Goal: Communication & Community: Answer question/provide support

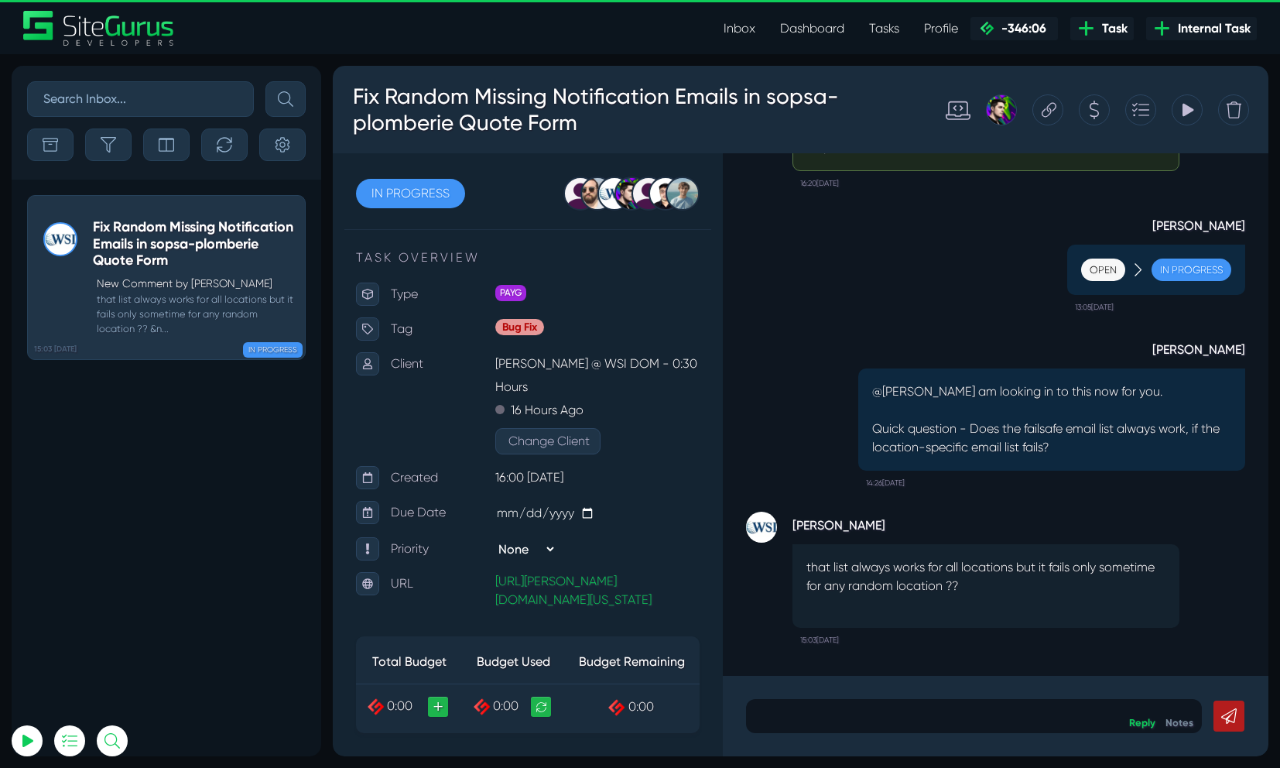
click at [850, 719] on p at bounding box center [974, 716] width 433 height 19
click at [657, 198] on div at bounding box center [649, 194] width 34 height 34
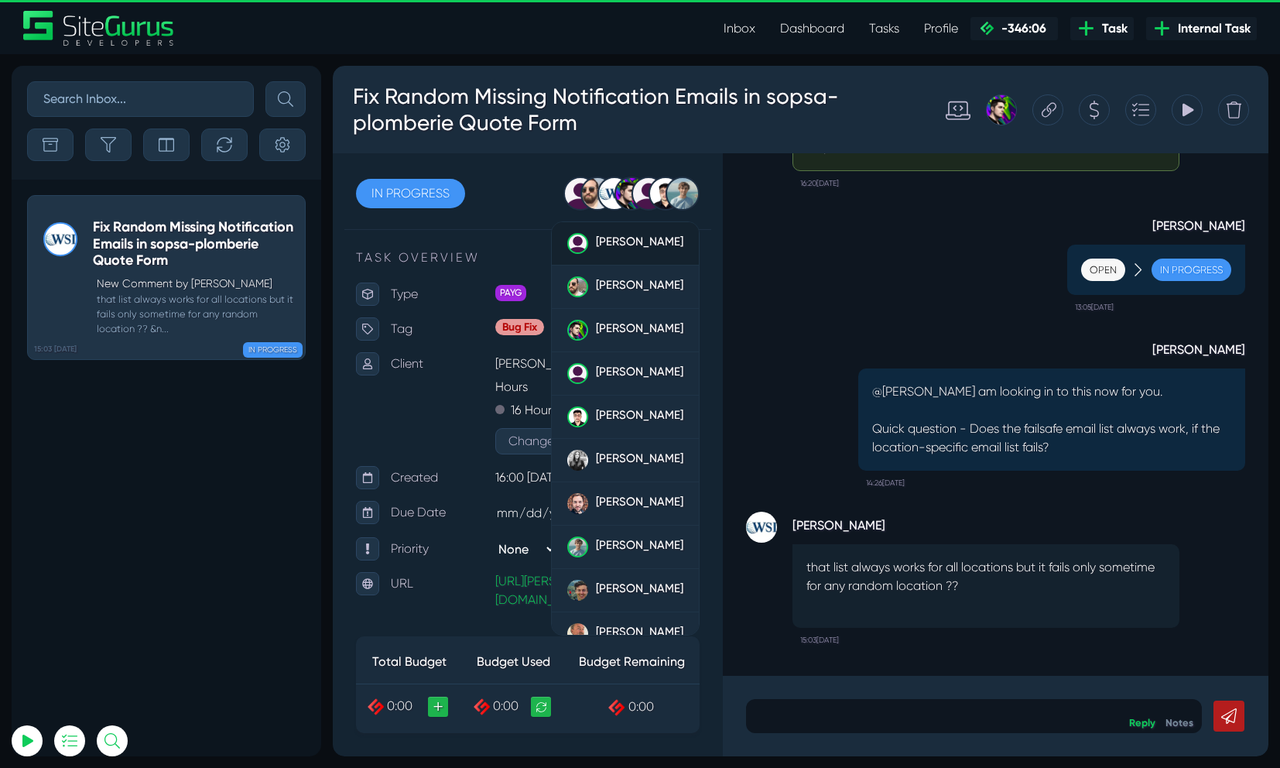
click at [622, 248] on span "[PERSON_NAME]" at bounding box center [639, 242] width 87 height 14
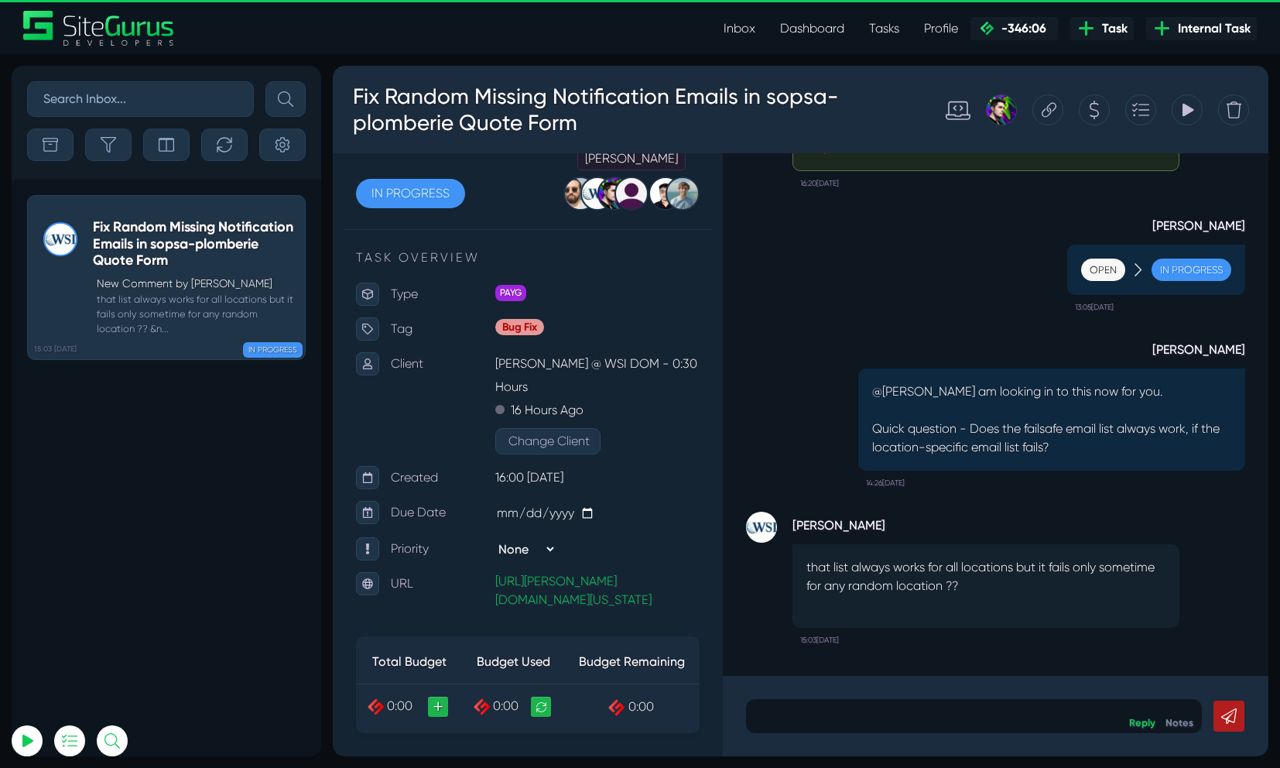
click at [639, 198] on div at bounding box center [632, 194] width 34 height 34
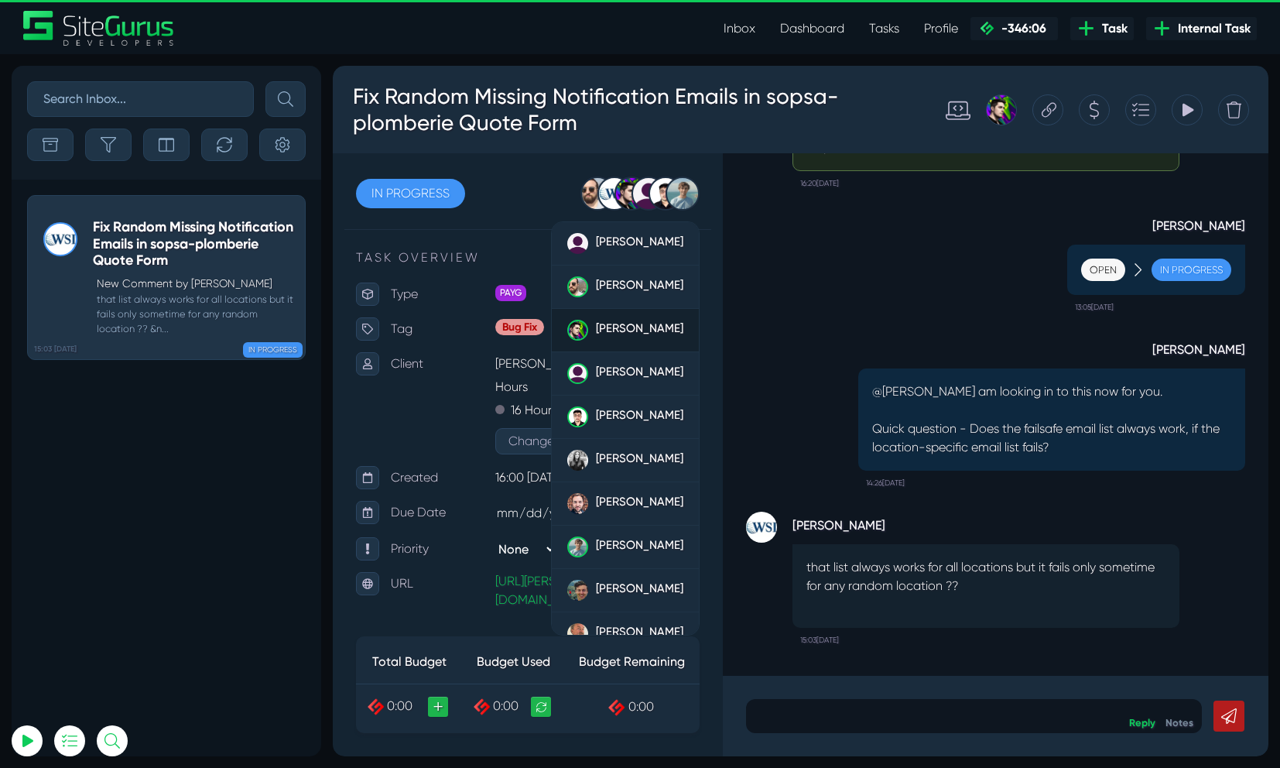
click at [612, 325] on span "[PERSON_NAME]" at bounding box center [639, 328] width 87 height 14
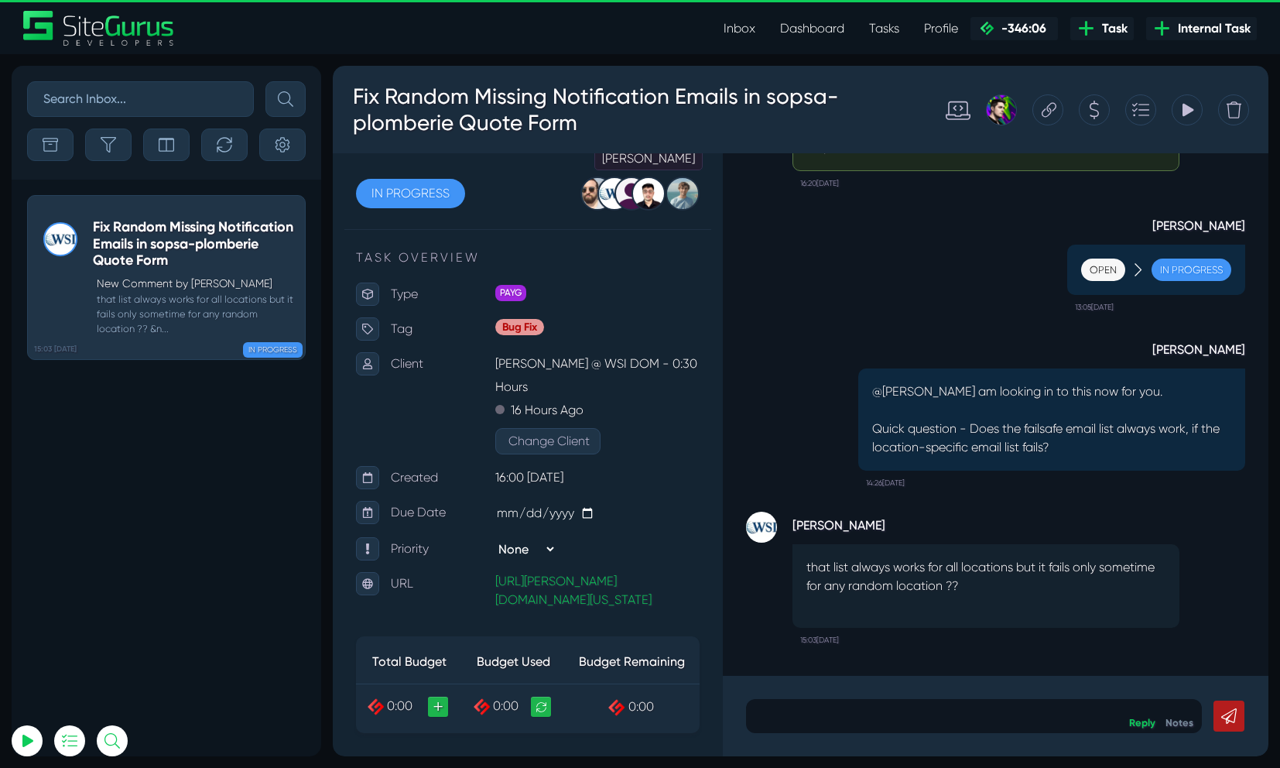
click at [654, 187] on div at bounding box center [649, 194] width 34 height 34
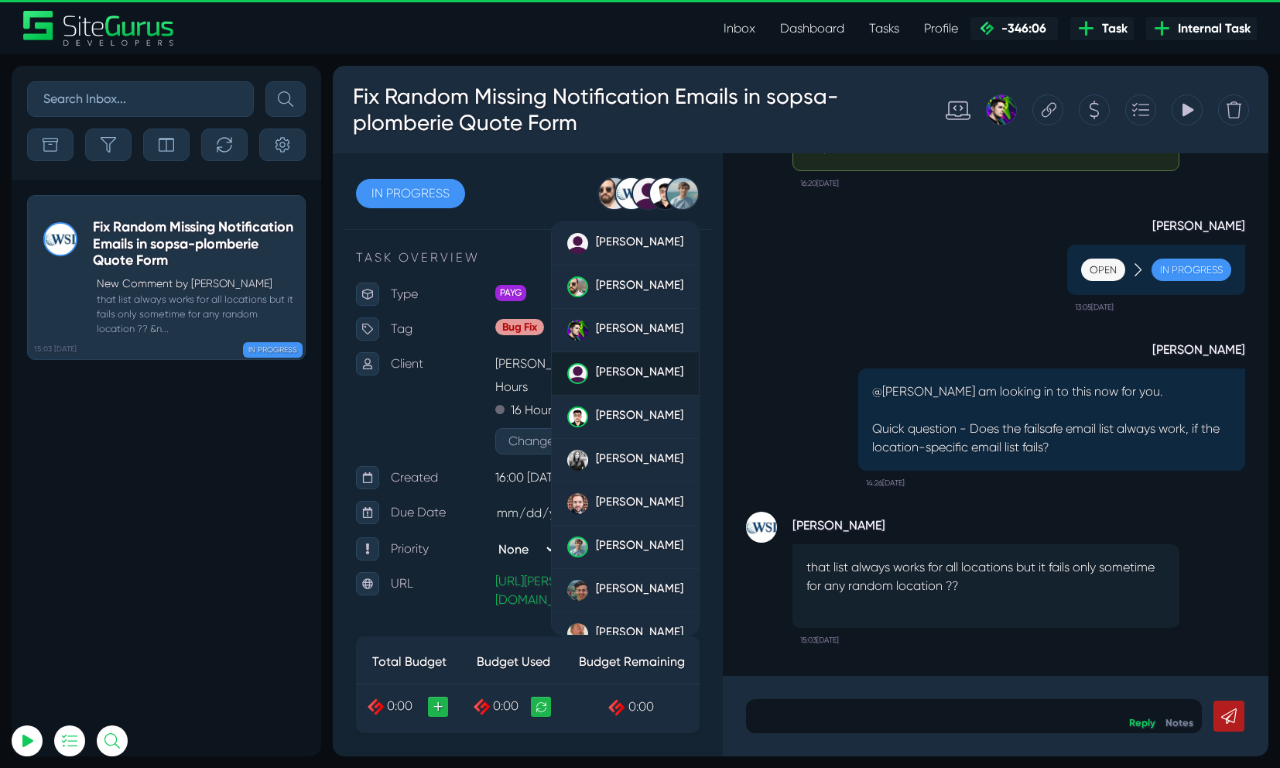
click at [613, 373] on span "[PERSON_NAME]" at bounding box center [639, 372] width 87 height 14
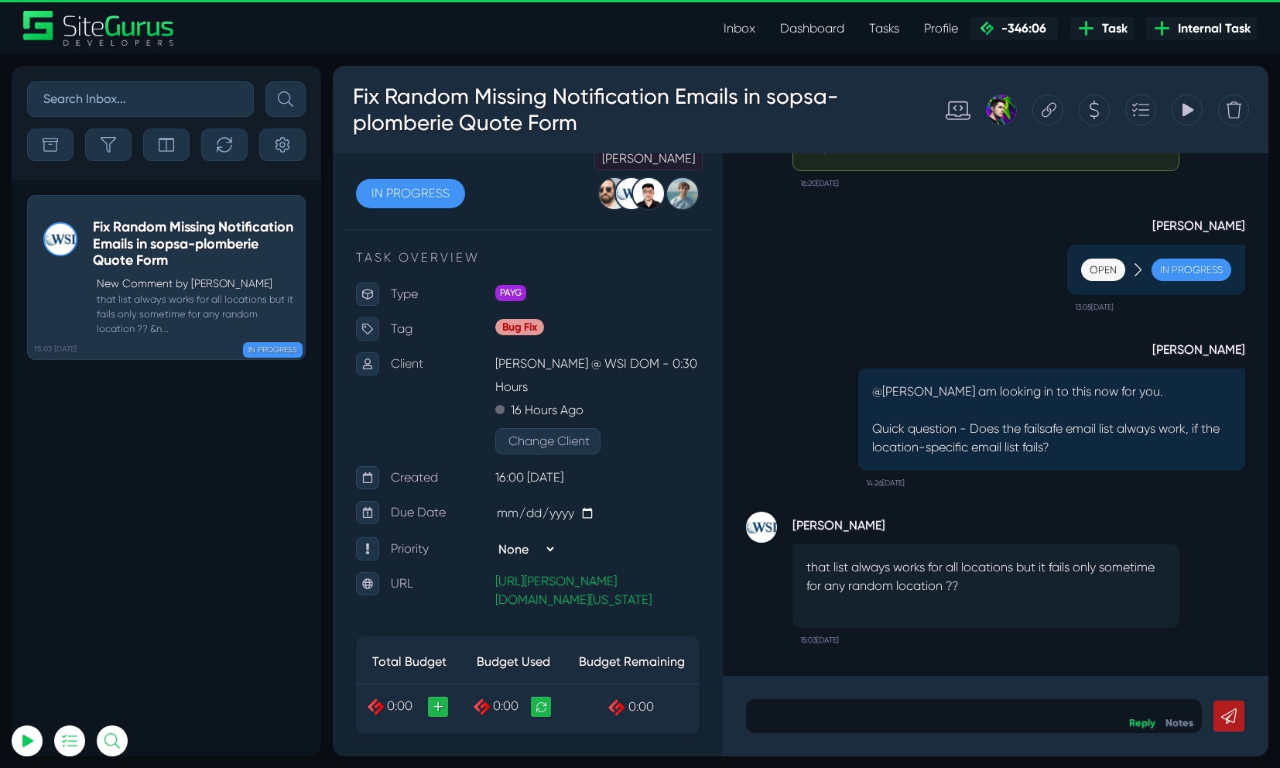
click at [650, 181] on div at bounding box center [649, 194] width 34 height 34
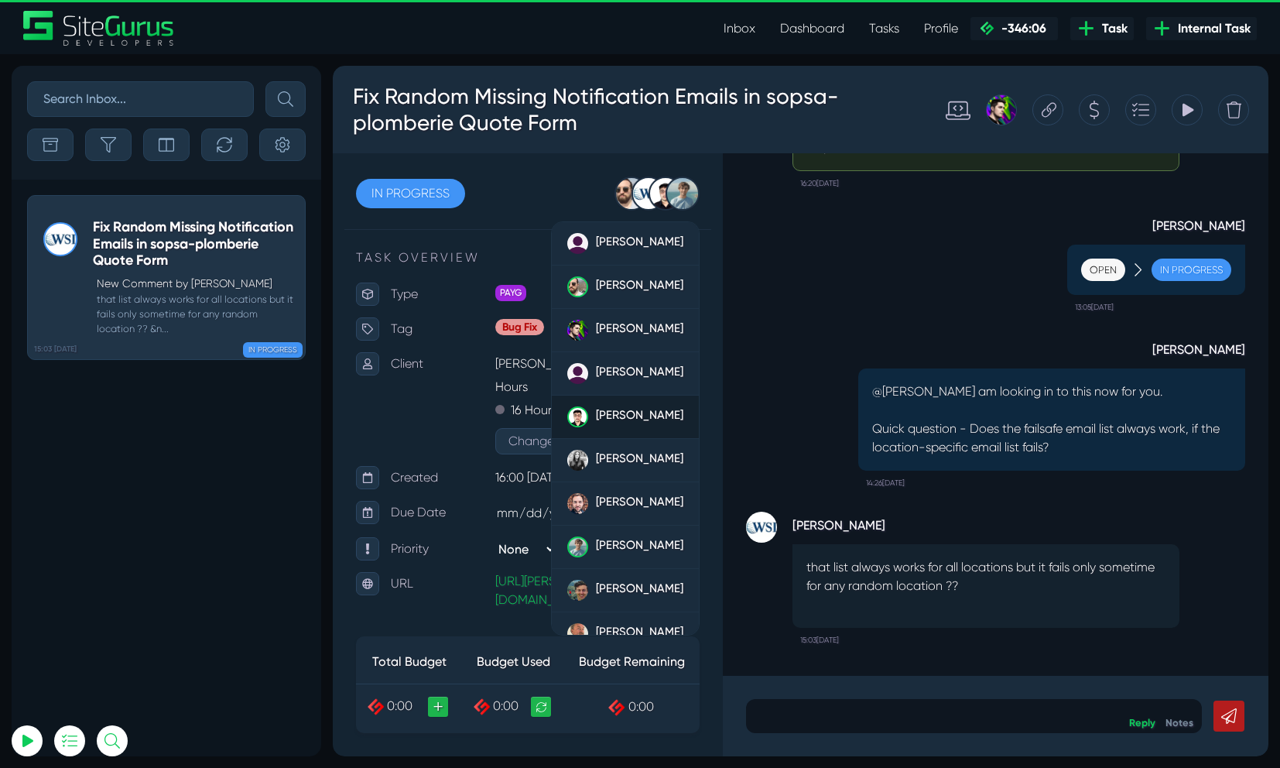
click at [615, 427] on div "[PERSON_NAME]" at bounding box center [639, 416] width 87 height 21
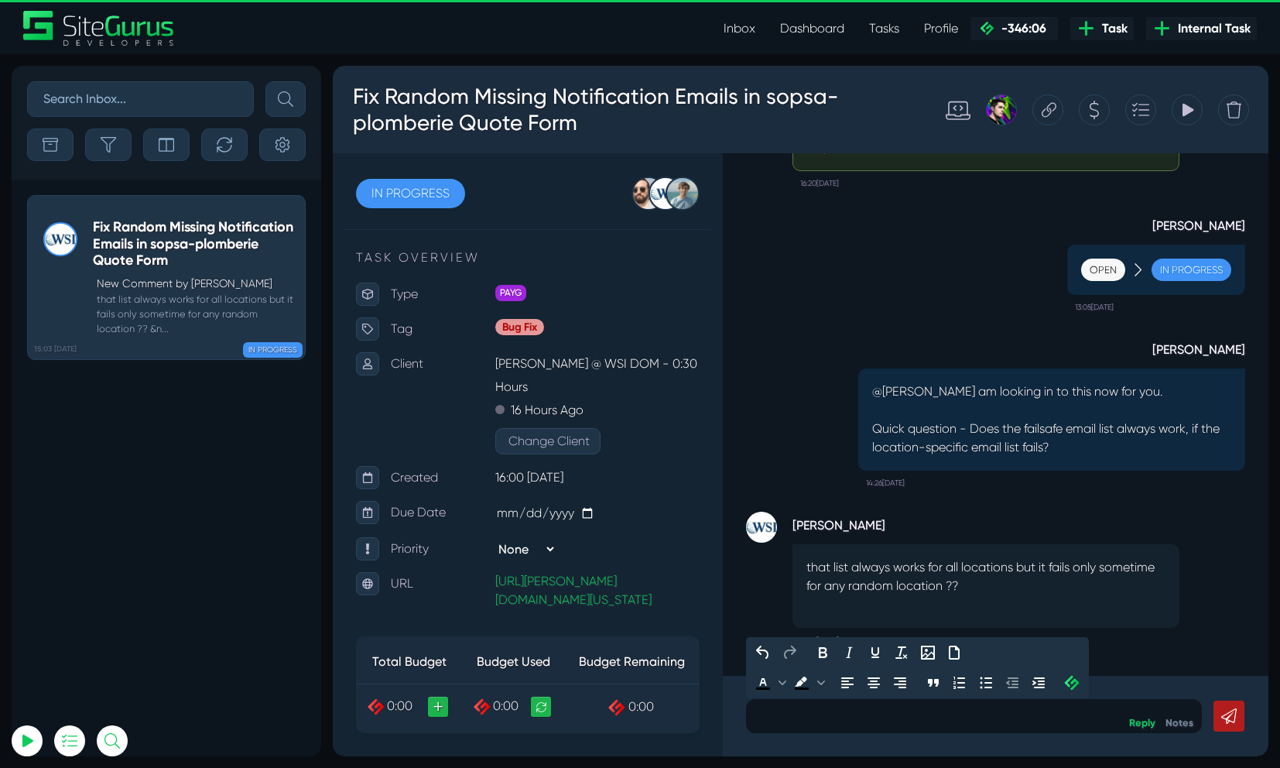
click at [833, 724] on p at bounding box center [974, 716] width 433 height 19
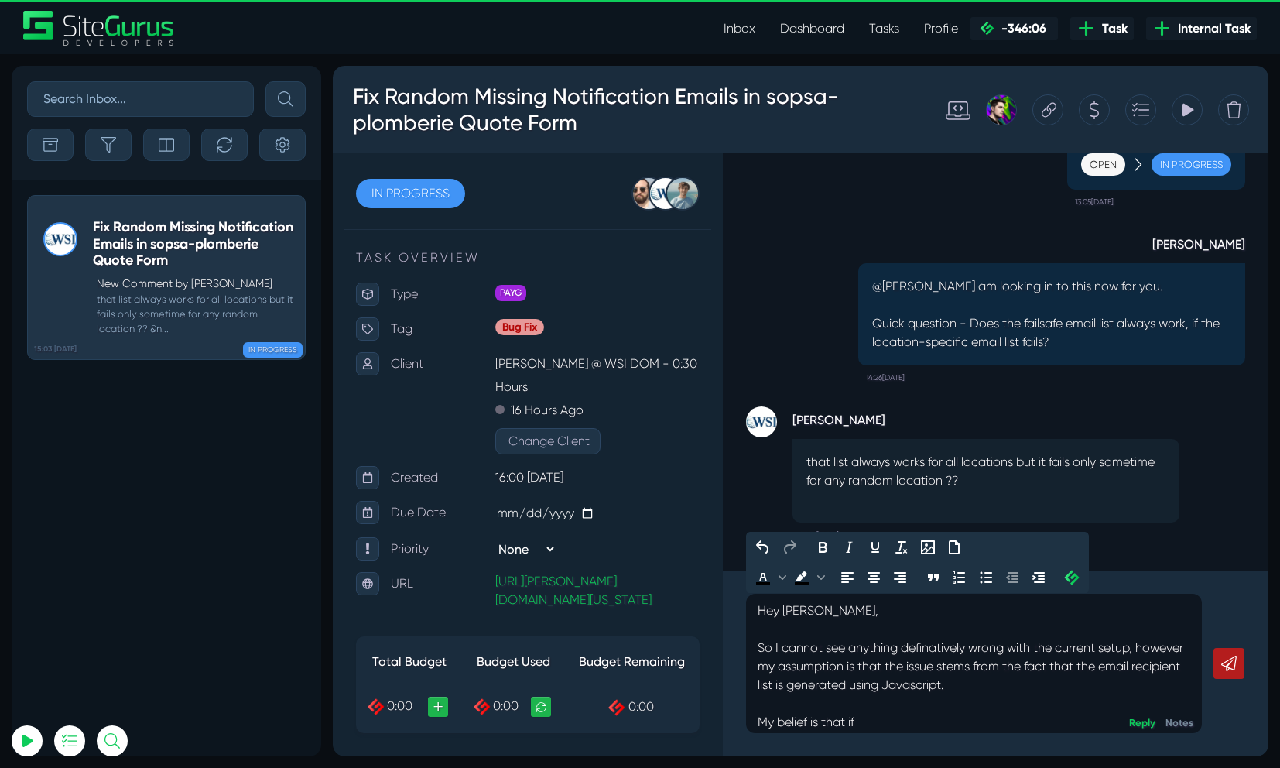
drag, startPoint x: 884, startPoint y: 730, endPoint x: 707, endPoint y: 716, distance: 177.8
click at [707, 716] on div "IN PROGRESS OPEN PLANNED IN PROGRESS QC REVIEW ONGOING ON HOLD Gary Purbrick Gi…" at bounding box center [801, 454] width 936 height 603
click at [866, 717] on p "Hey Gilbert, So I cannot see anything definatively wrong with the current setup…" at bounding box center [974, 667] width 433 height 130
drag, startPoint x: 875, startPoint y: 725, endPoint x: 743, endPoint y: 718, distance: 131.8
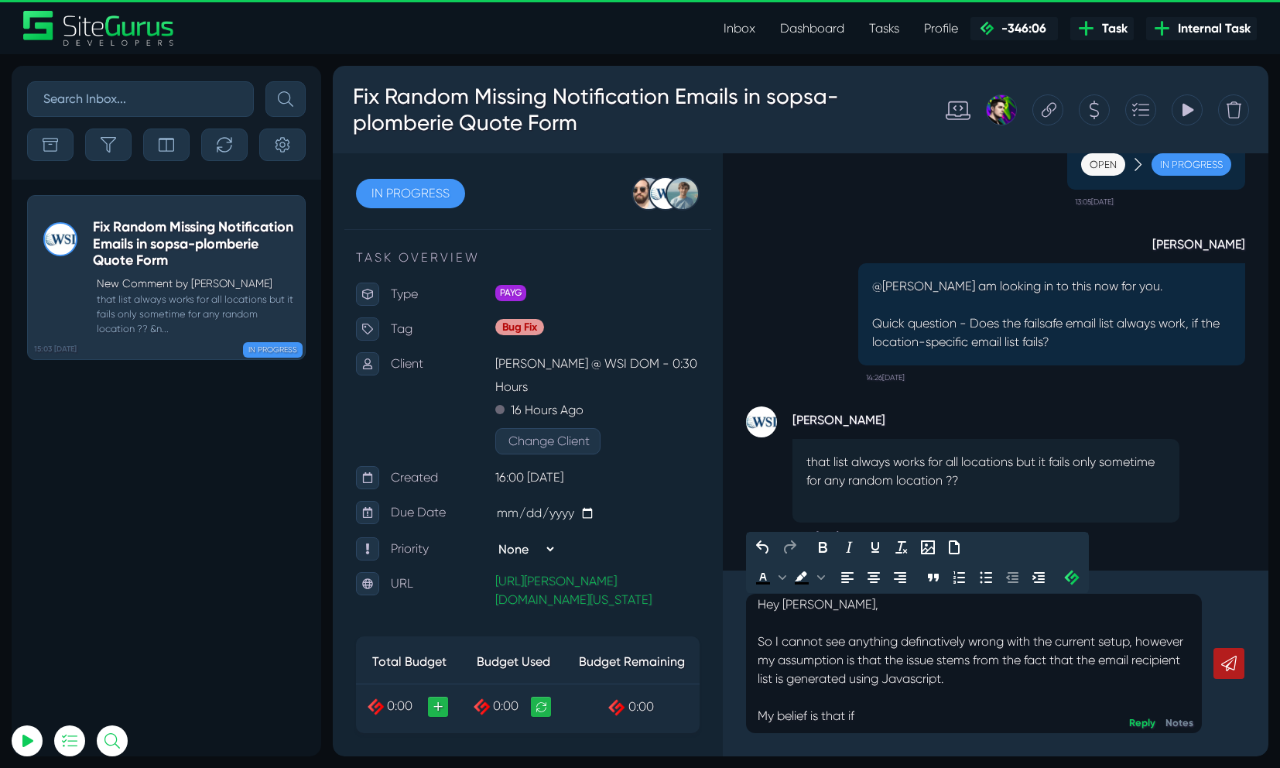
click at [743, 718] on div "Hey Gilbert, So I cannot see anything definatively wrong with the current setup…" at bounding box center [996, 664] width 546 height 186
click at [842, 725] on div "Hey Gilbert, So I cannot see anything definatively wrong with the current setup…" at bounding box center [974, 663] width 456 height 139
drag, startPoint x: 865, startPoint y: 718, endPoint x: 747, endPoint y: 713, distance: 117.8
click at [747, 713] on div "Hey Gilbert, So I cannot see anything definatively wrong with the current setup…" at bounding box center [974, 663] width 456 height 139
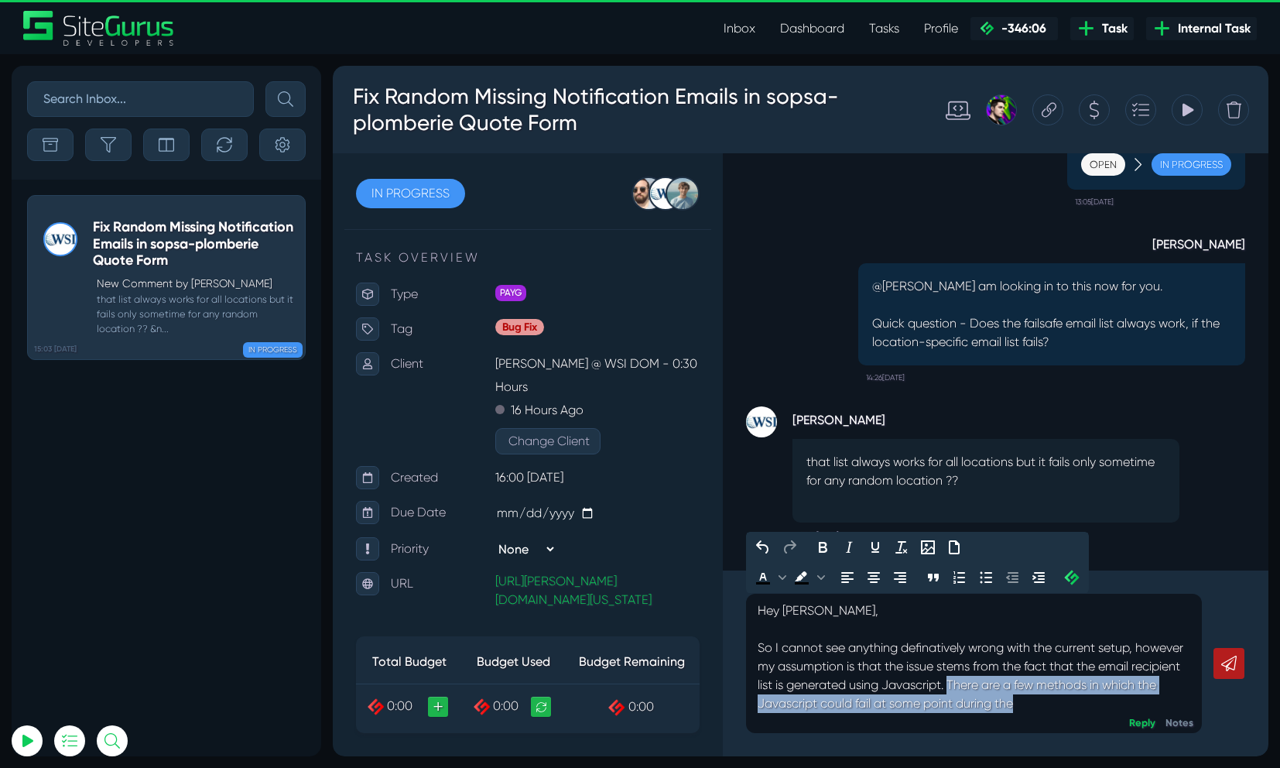
drag, startPoint x: 951, startPoint y: 682, endPoint x: 1029, endPoint y: 703, distance: 80.2
click at [1029, 703] on p "Hey Gilbert, So I cannot see anything definatively wrong with the current setup…" at bounding box center [974, 676] width 433 height 149
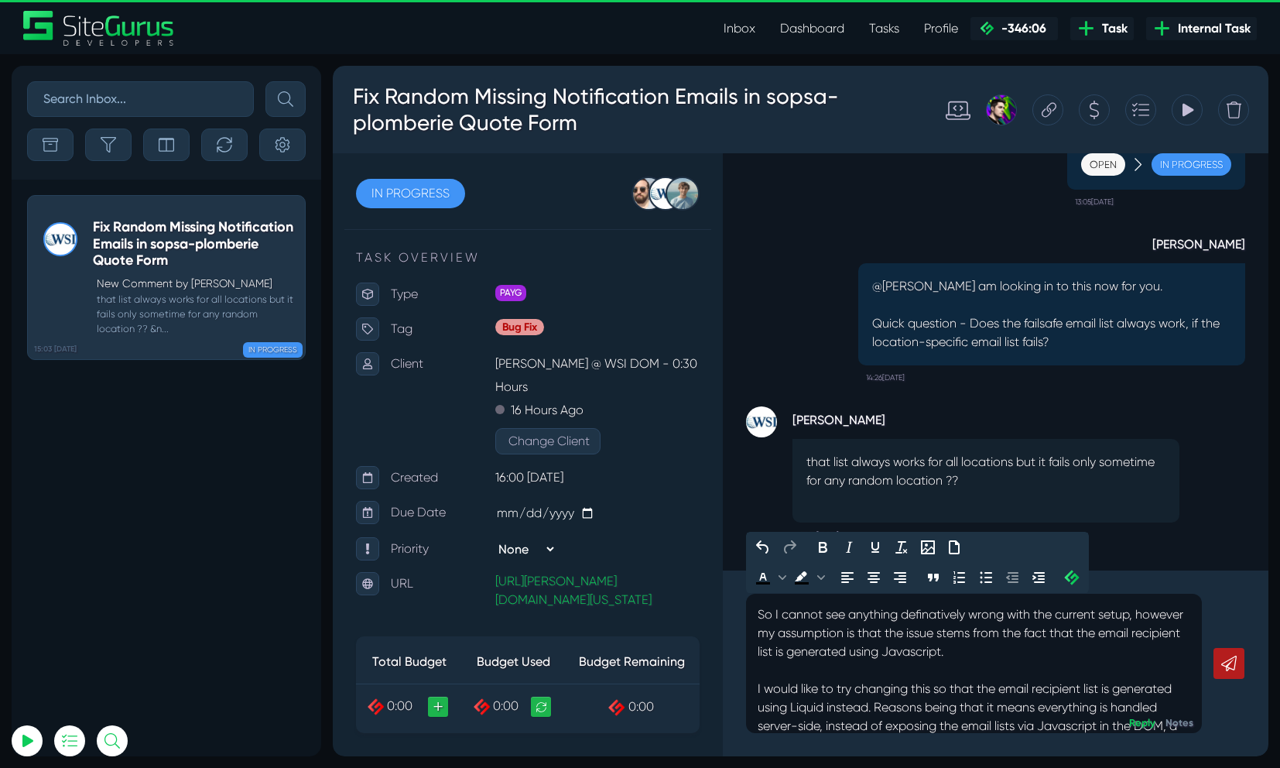
scroll to position [52, 0]
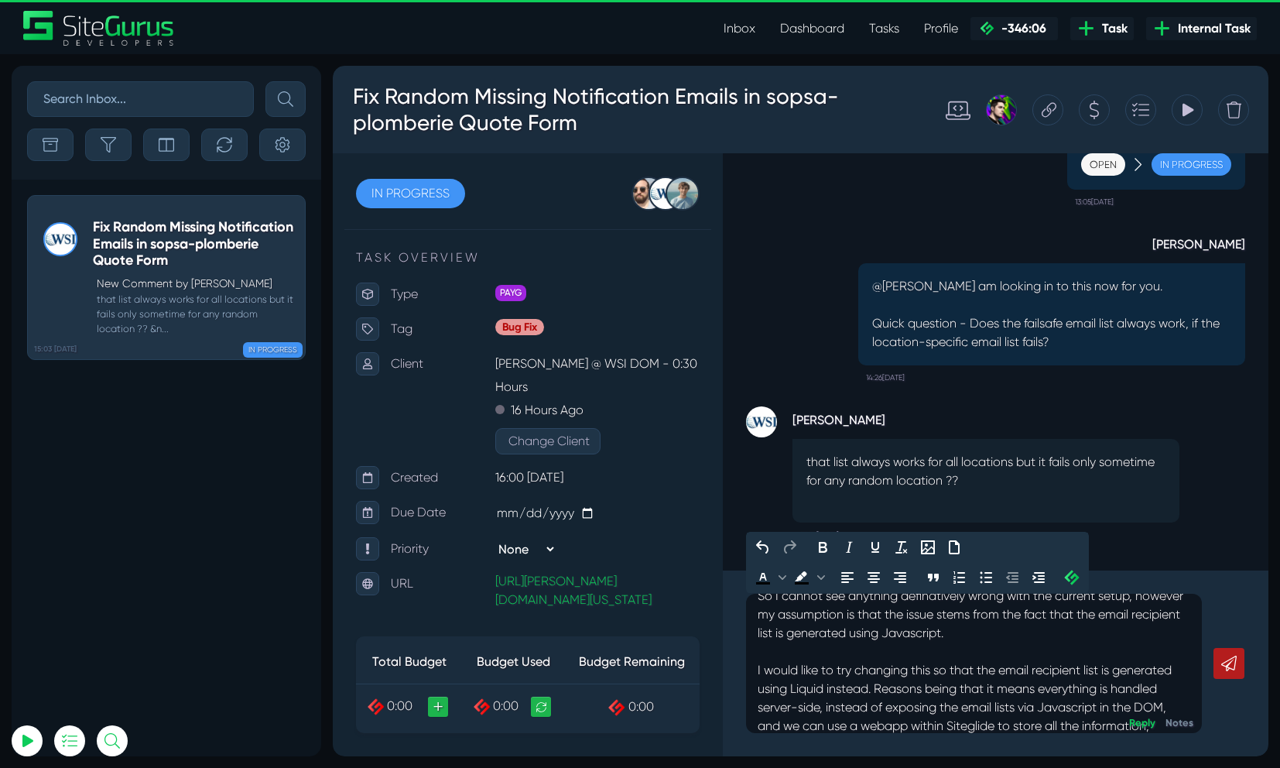
click at [1179, 705] on p "Hey Gilbert, So I cannot see anything definatively wrong with the current setup…" at bounding box center [974, 661] width 433 height 223
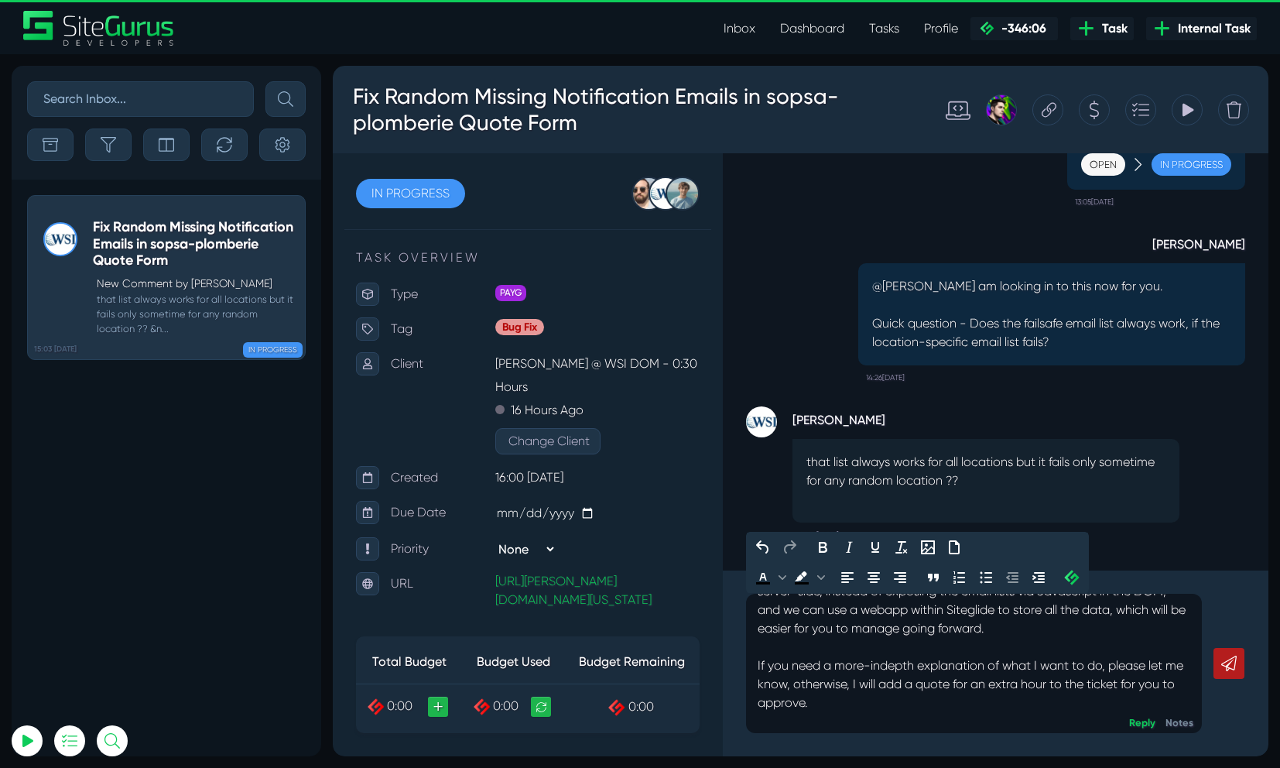
scroll to position [170, 0]
click at [1068, 661] on p "Hey Gilbert, So I cannot see anything definatively wrong with the current setup…" at bounding box center [974, 608] width 433 height 353
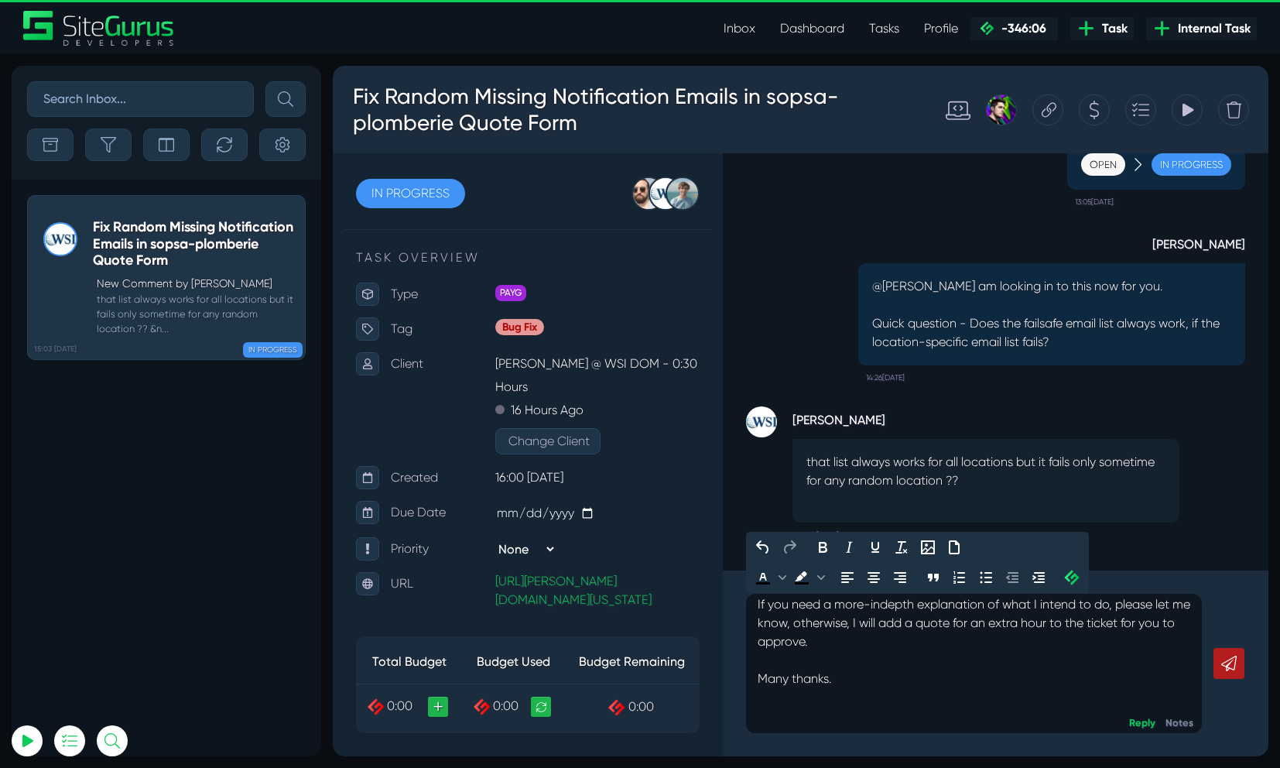
click at [900, 724] on p "Hey Gilbert, So I cannot see anything definatively wrong with the current setup…" at bounding box center [974, 548] width 433 height 353
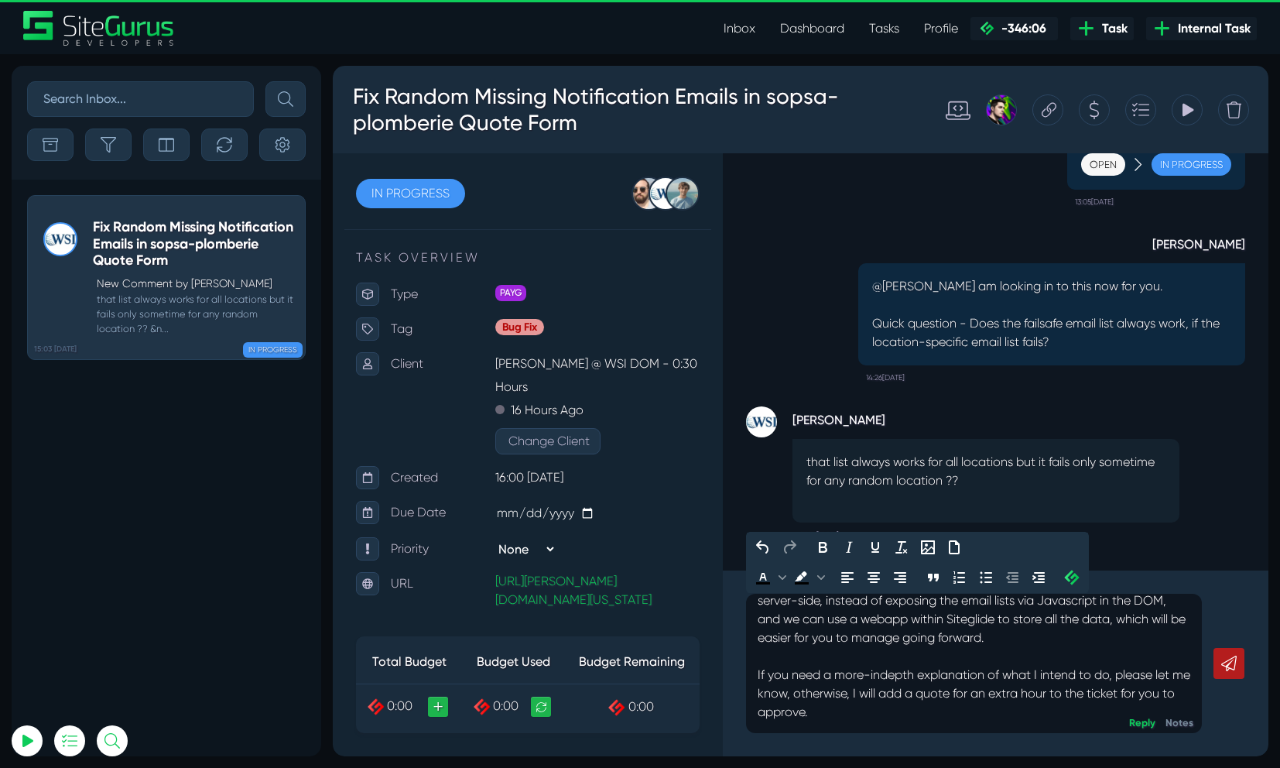
scroll to position [192, 0]
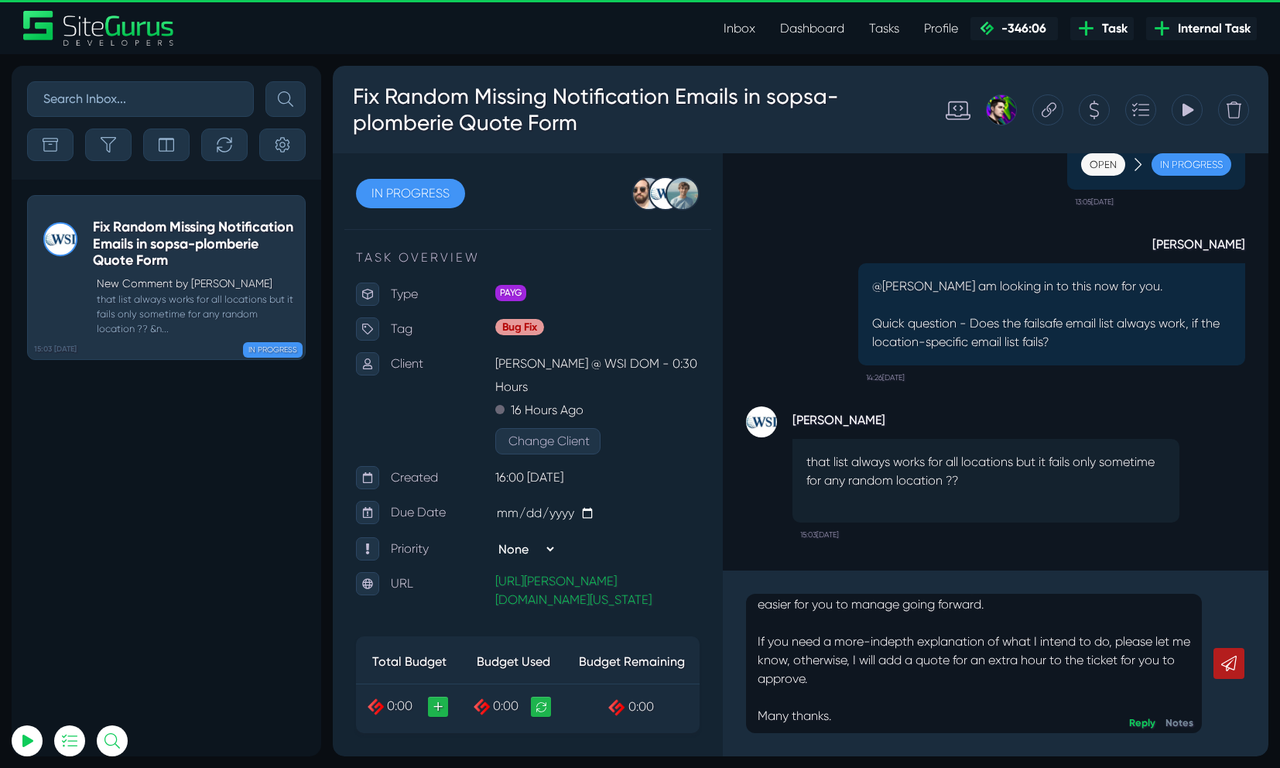
click at [1243, 669] on link at bounding box center [1229, 663] width 31 height 31
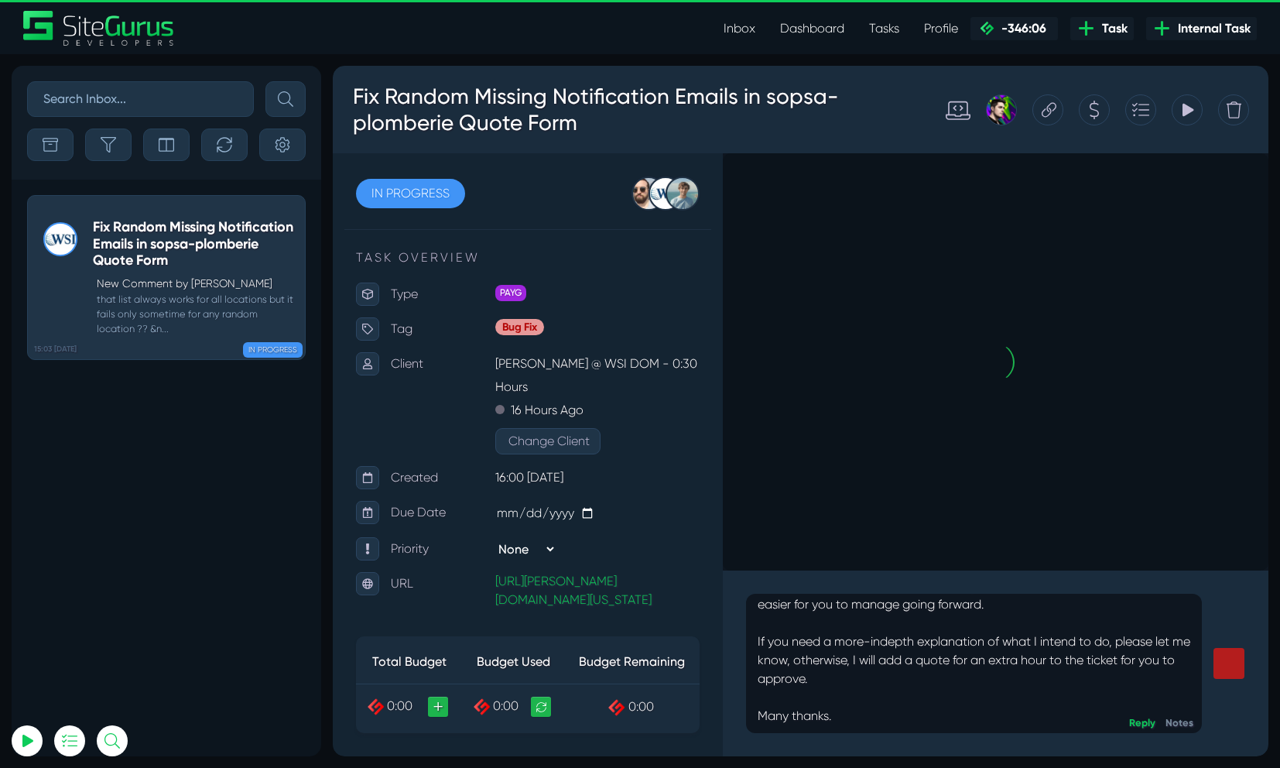
scroll to position [0, 0]
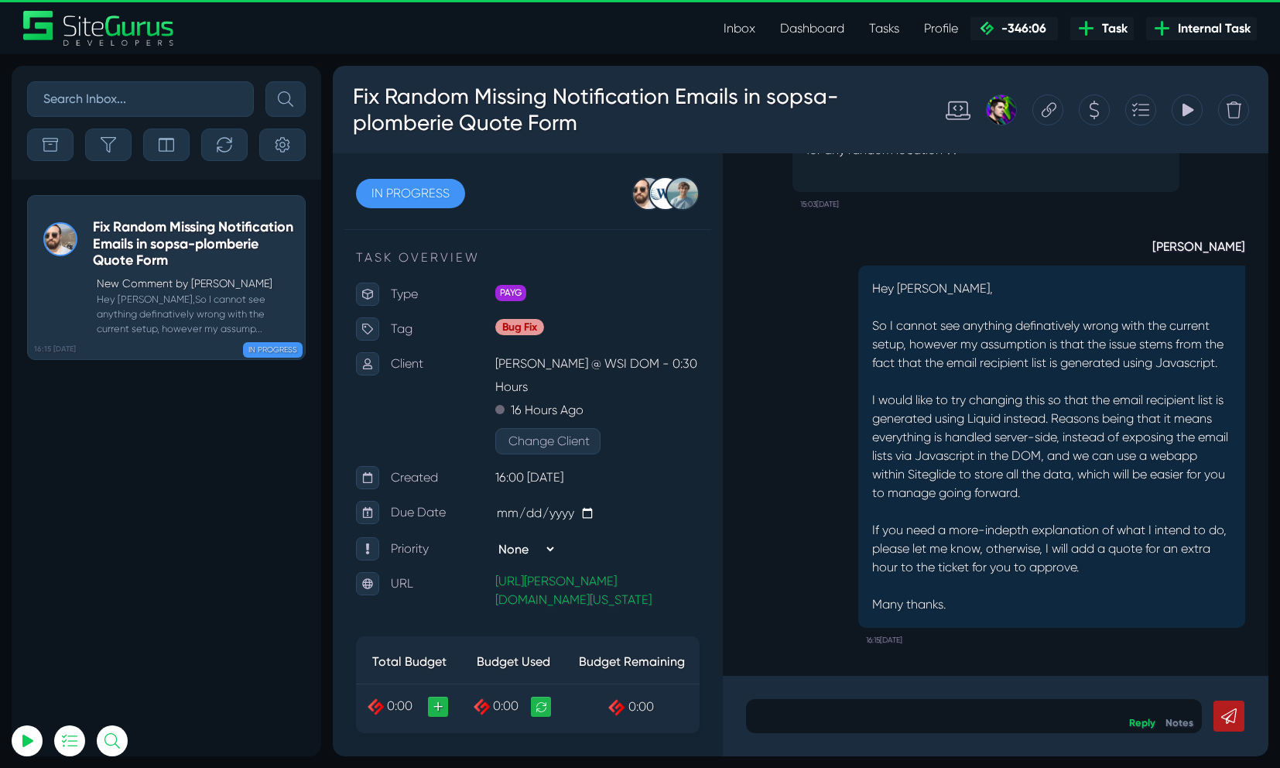
click at [742, 32] on link "Inbox" at bounding box center [739, 28] width 57 height 31
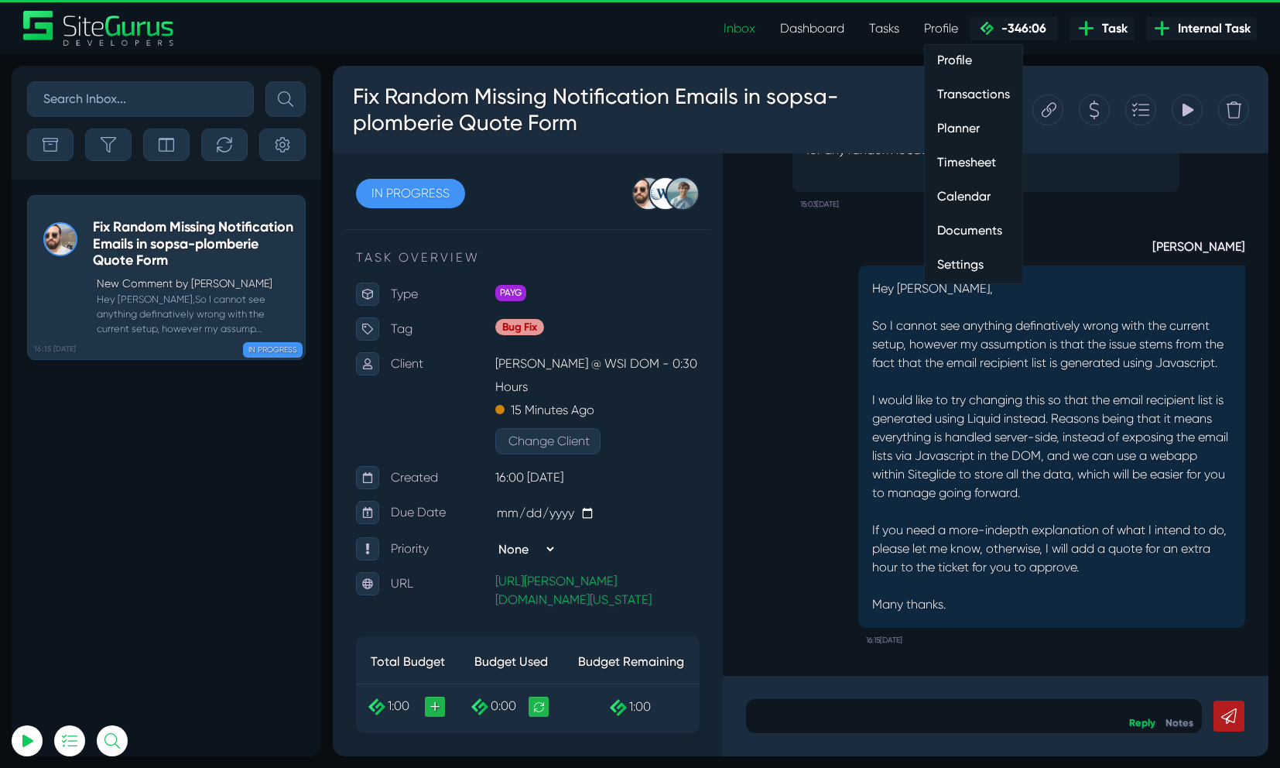
click at [917, 32] on link "Profile" at bounding box center [941, 28] width 59 height 31
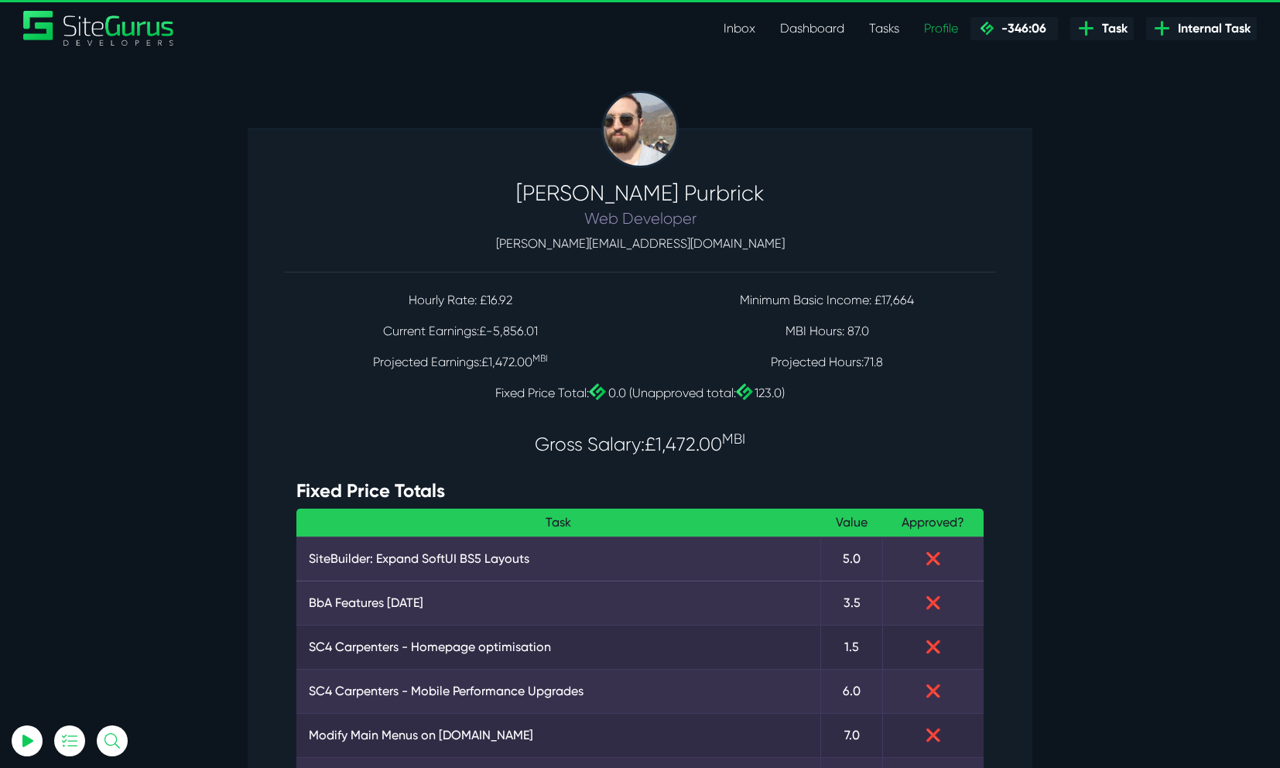
click at [825, 33] on link "Dashboard" at bounding box center [812, 28] width 89 height 31
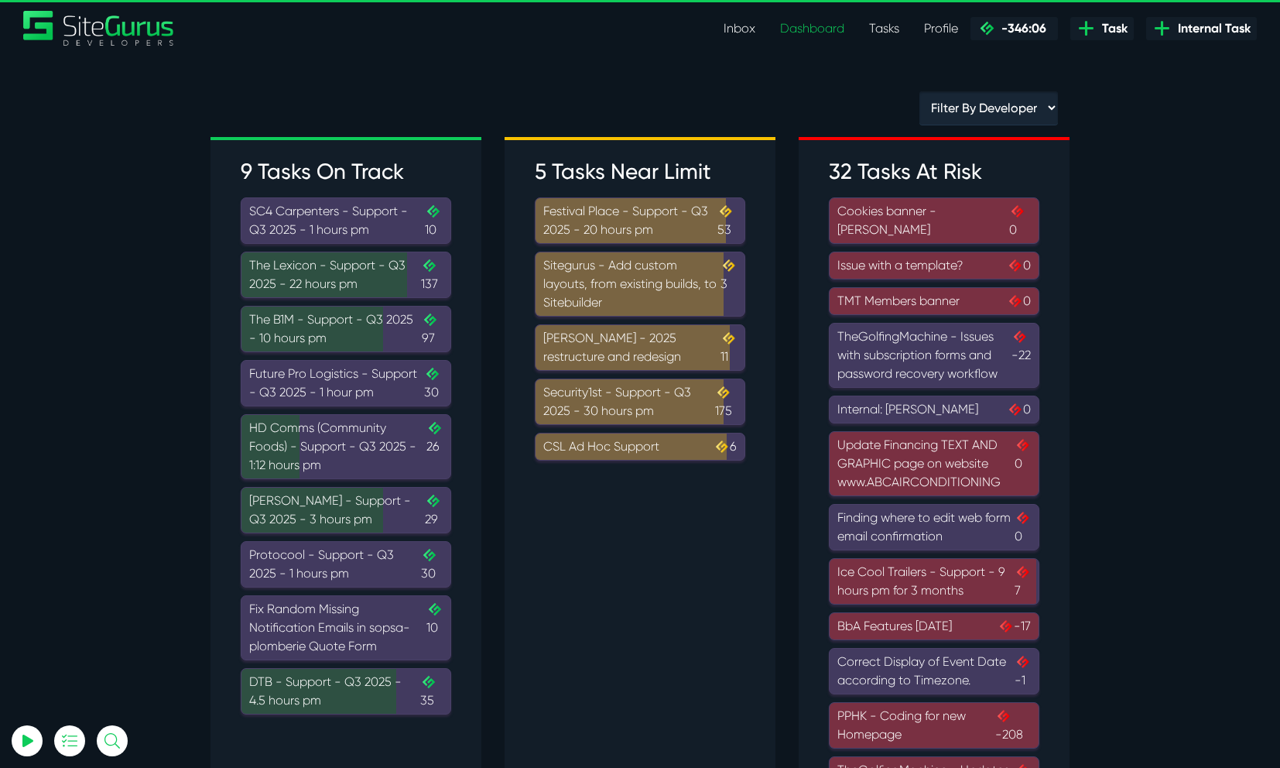
click at [357, 268] on div "The Lexicon - Support - Q3 2025 - 22 hours pm .cls-1{fill-rule:evenodd;fill:url…" at bounding box center [346, 274] width 194 height 37
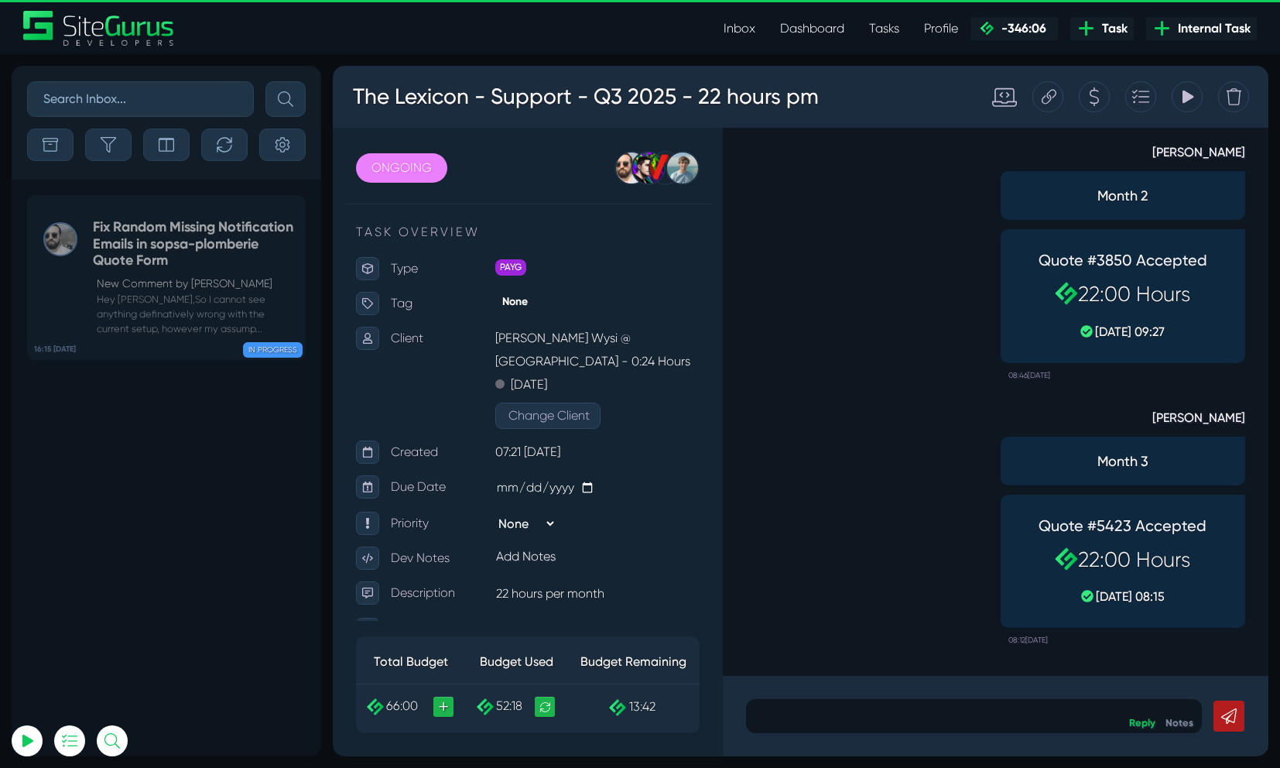
click at [1195, 95] on div "Tracking Totals Total 18.9 Total 33.1 Total 0.3" at bounding box center [1187, 96] width 31 height 31
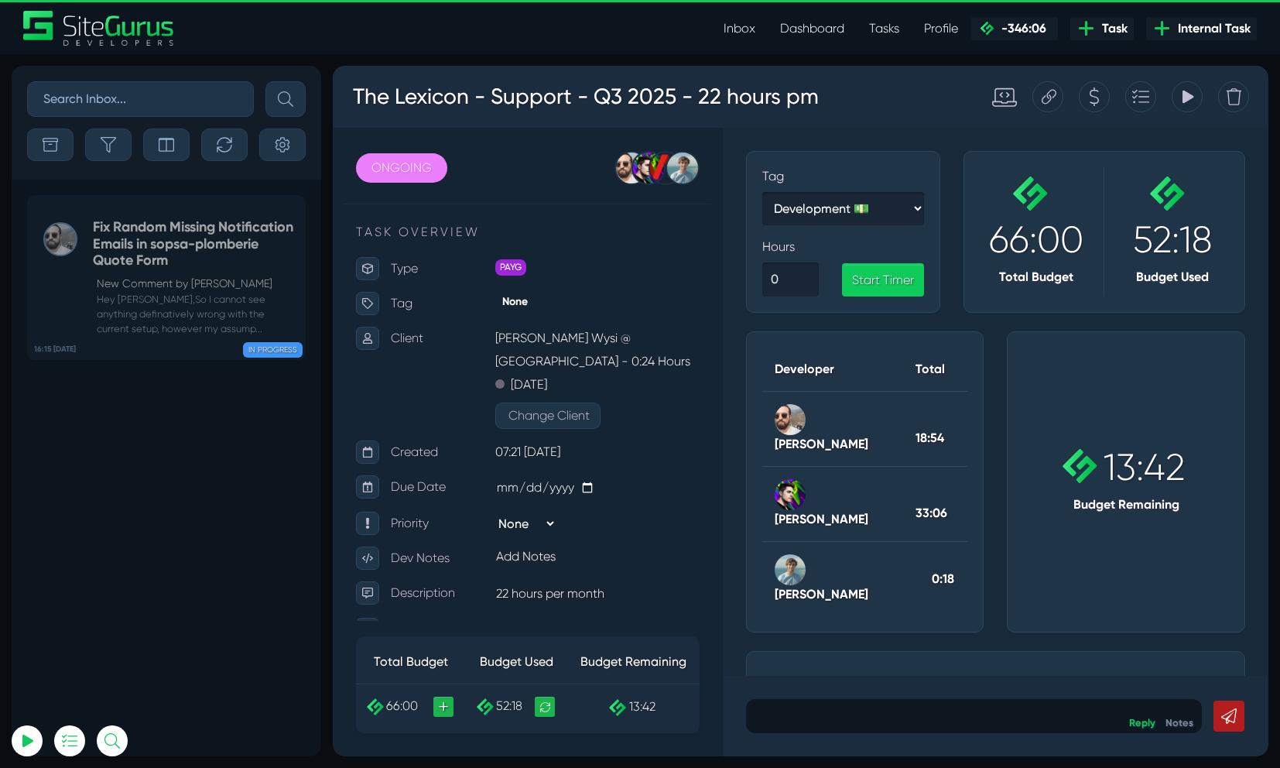
click at [1188, 98] on icon at bounding box center [1188, 97] width 11 height 13
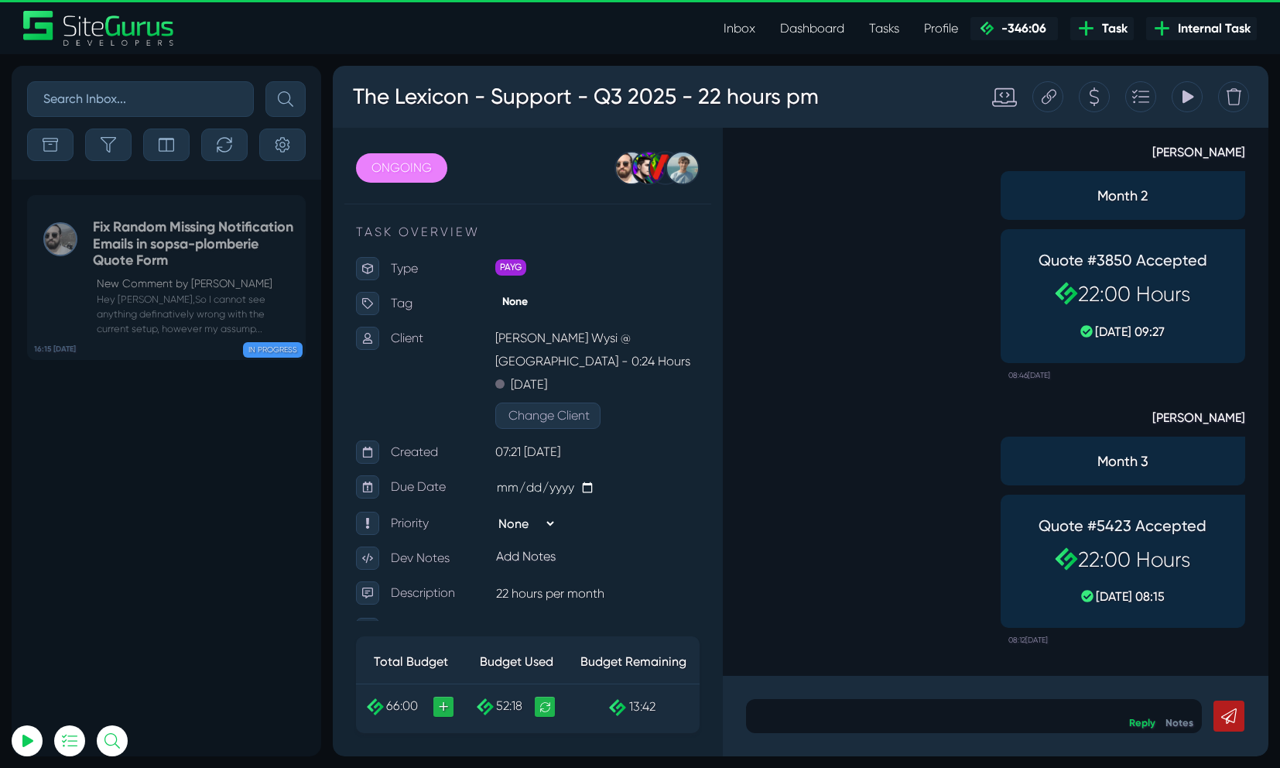
click at [737, 26] on link "Inbox" at bounding box center [739, 28] width 57 height 31
